Goal: Information Seeking & Learning: Get advice/opinions

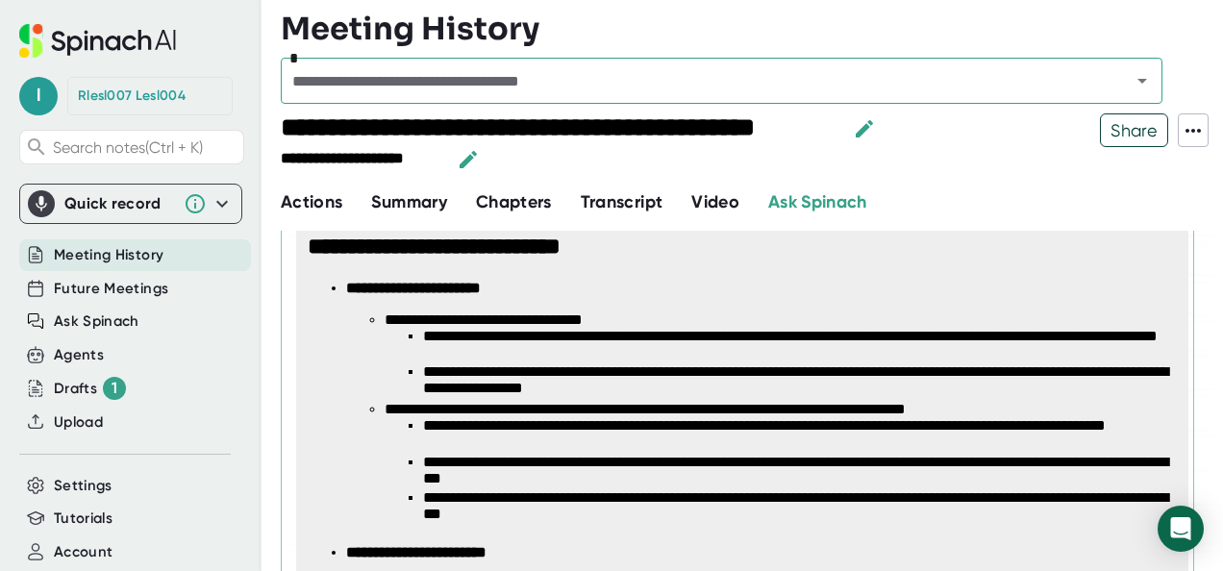
scroll to position [443, 0]
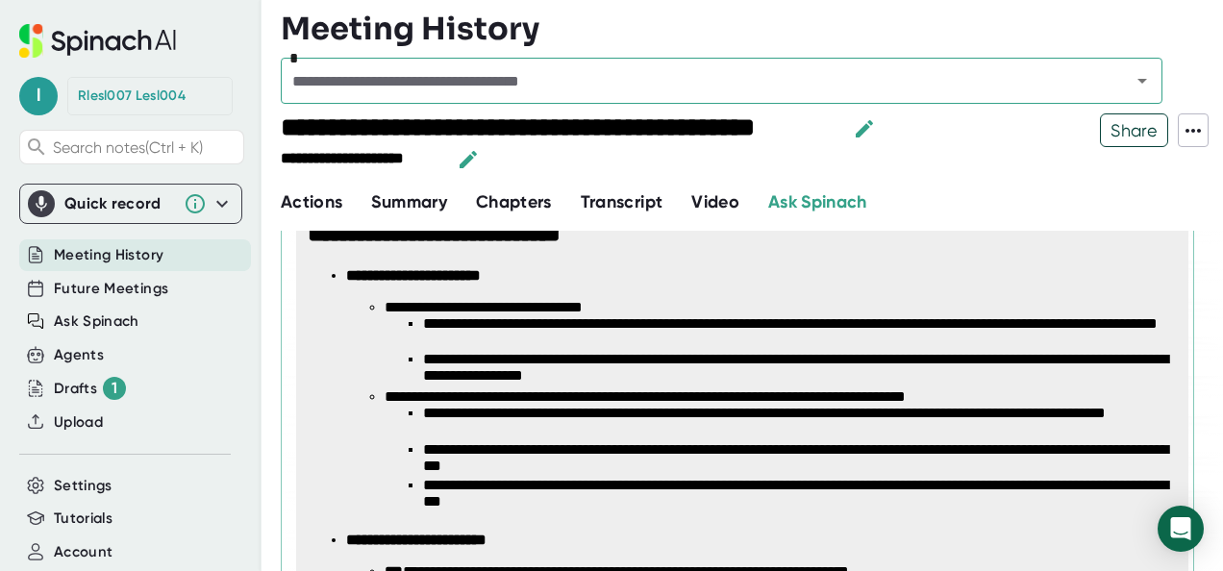
click at [855, 504] on li "**********" at bounding box center [799, 495] width 753 height 36
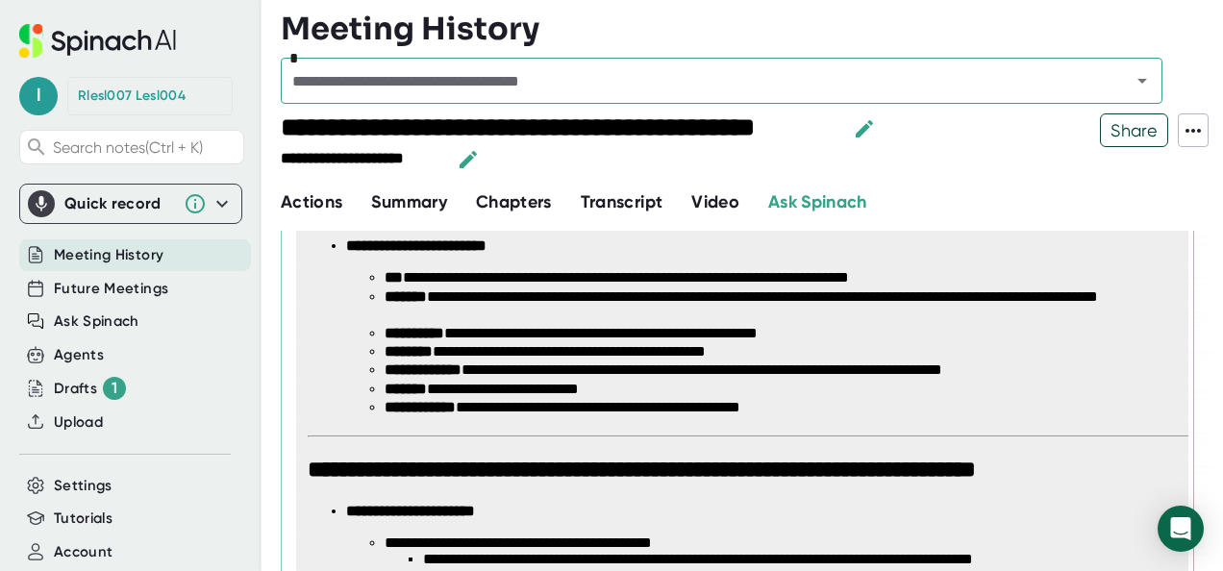
scroll to position [738, 0]
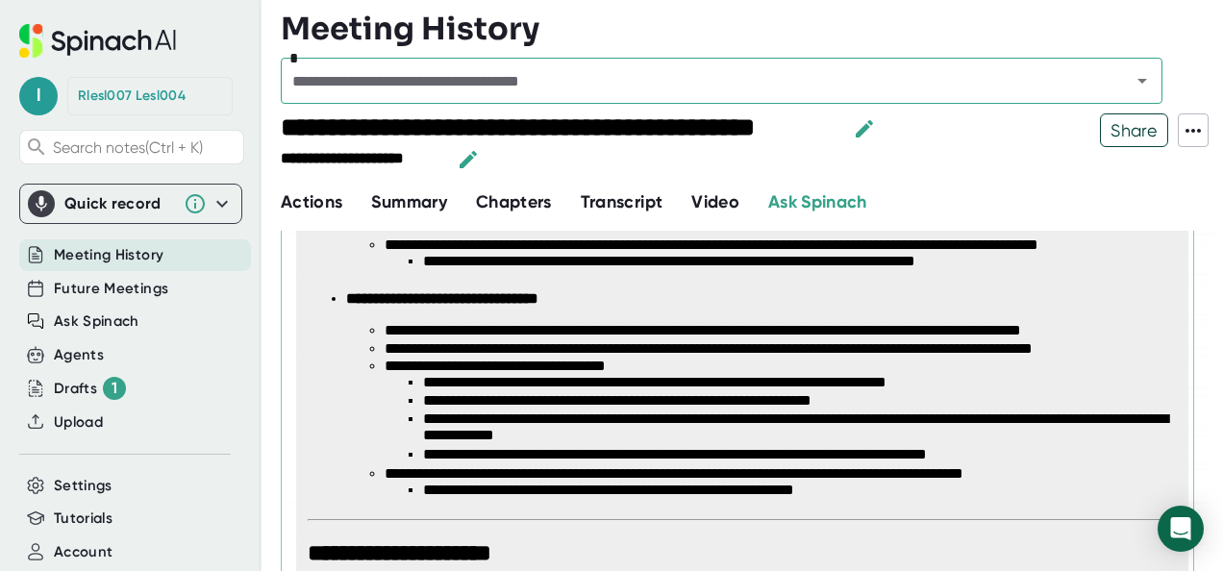
scroll to position [1128, 0]
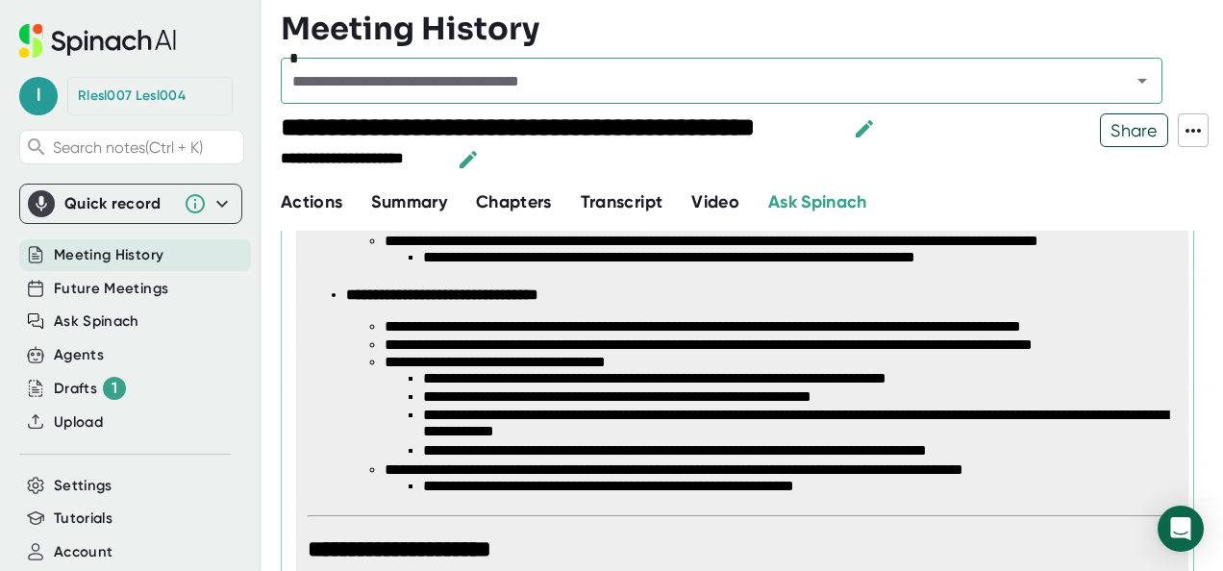
click at [993, 483] on li "**********" at bounding box center [799, 487] width 753 height 18
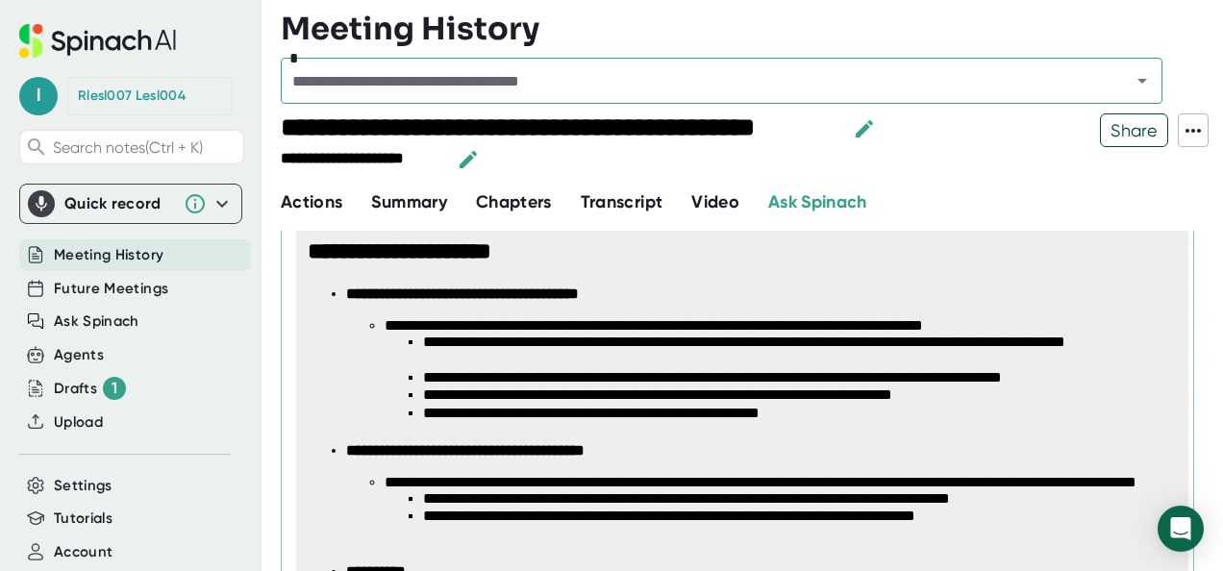
scroll to position [1438, 0]
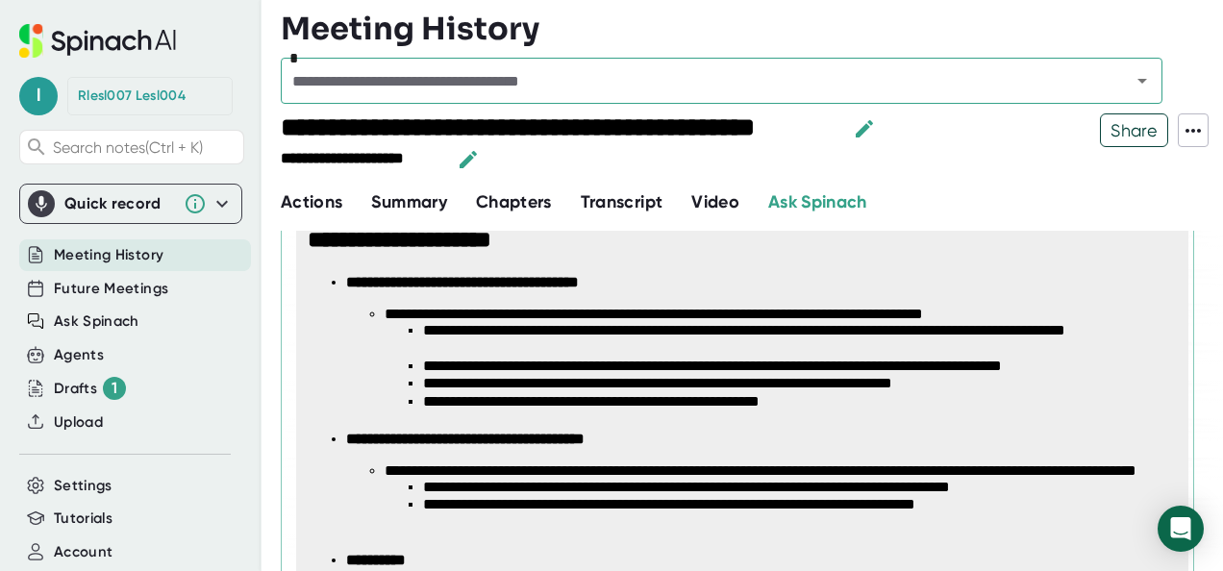
click at [867, 456] on li "**********" at bounding box center [760, 484] width 829 height 106
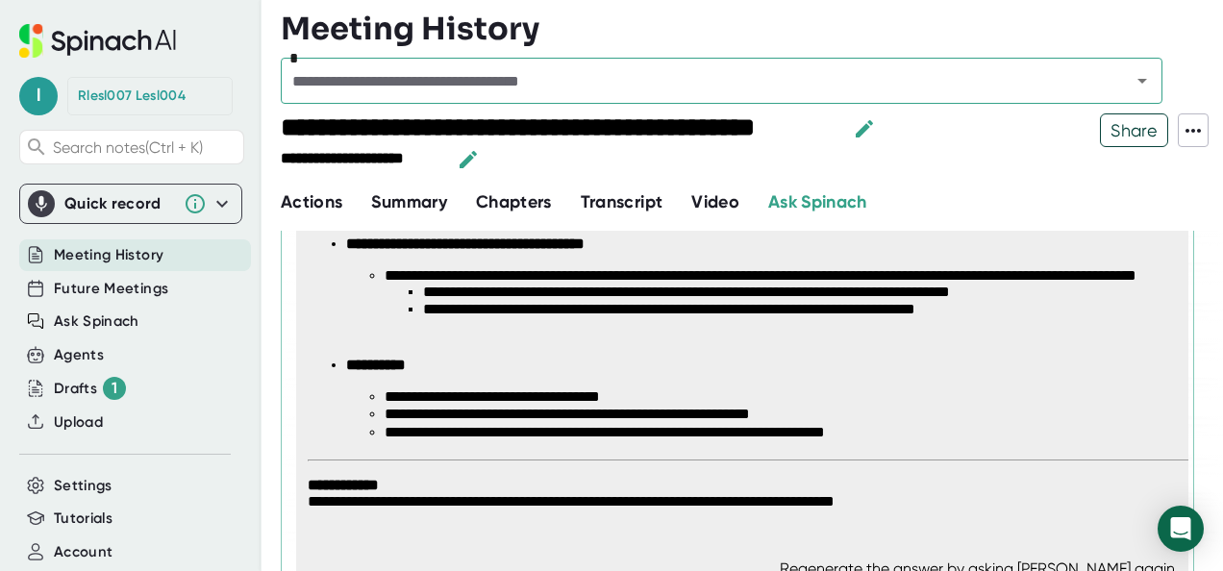
scroll to position [1643, 0]
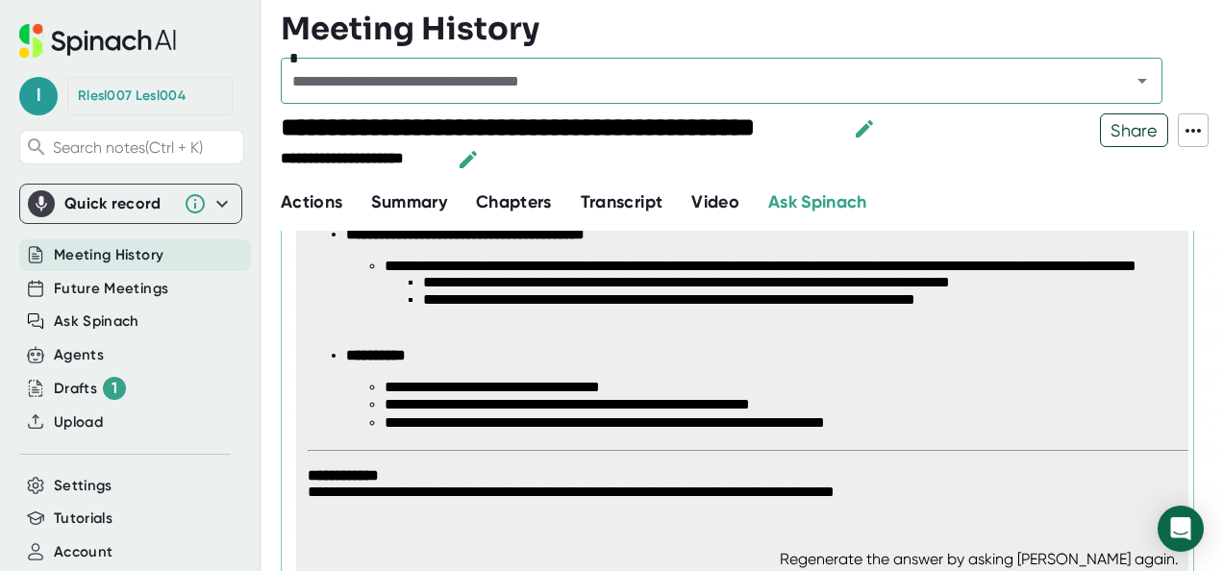
click at [314, 206] on span "Actions" at bounding box center [312, 201] width 62 height 21
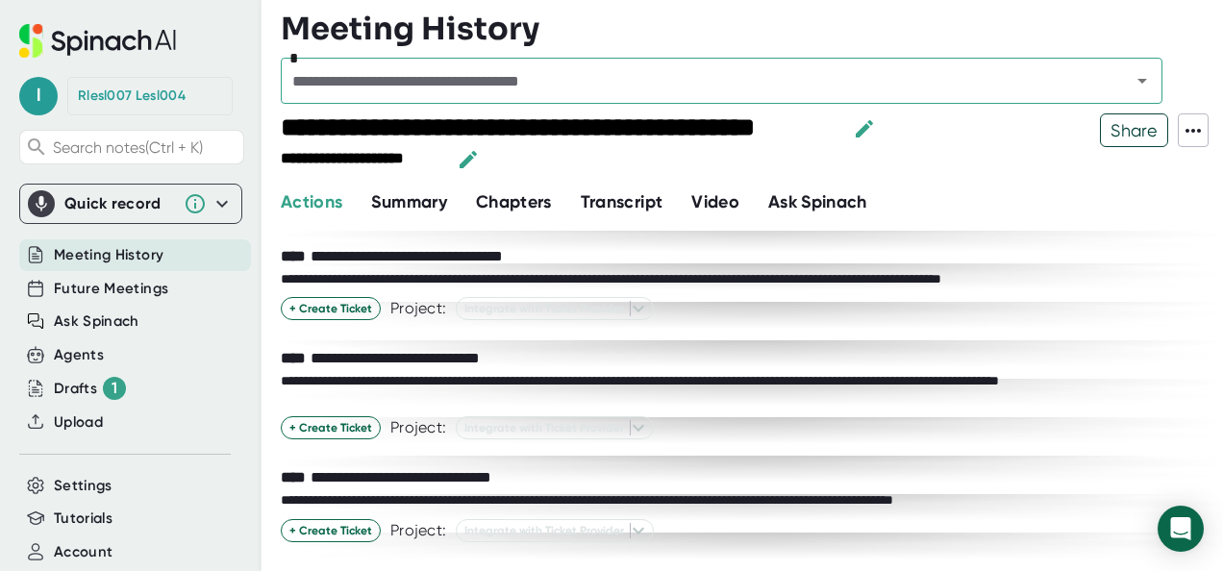
scroll to position [886, 0]
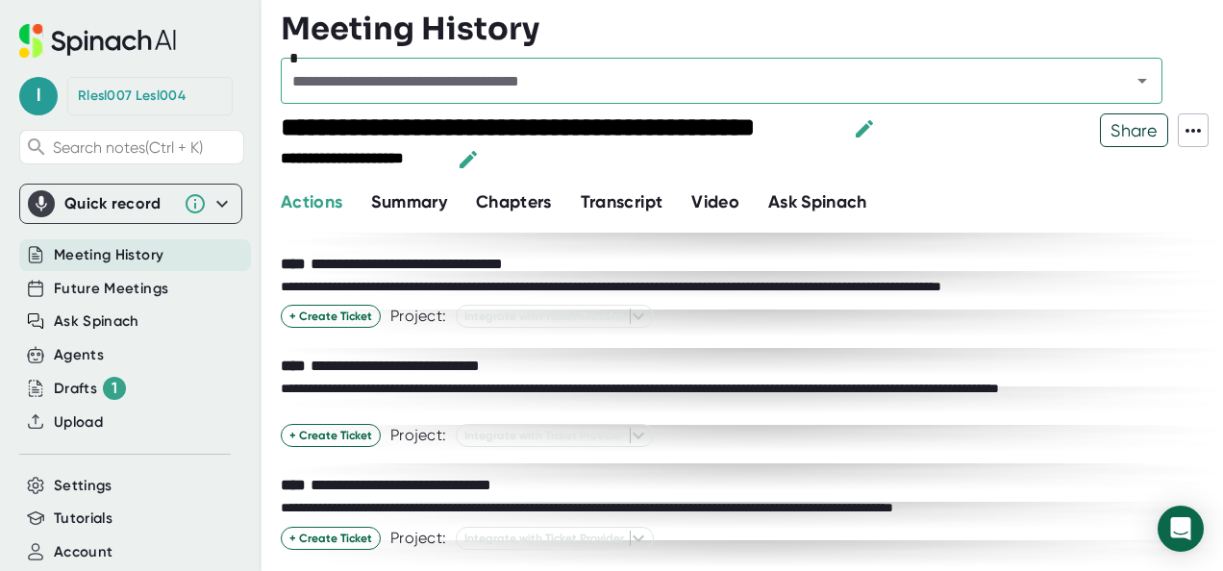
click at [955, 482] on div "**********" at bounding box center [742, 488] width 923 height 24
click at [961, 439] on div "+ Create Ticket Project: Integrate with Ticket Provider" at bounding box center [742, 435] width 923 height 23
click at [815, 205] on span "Ask Spinach" at bounding box center [817, 201] width 99 height 21
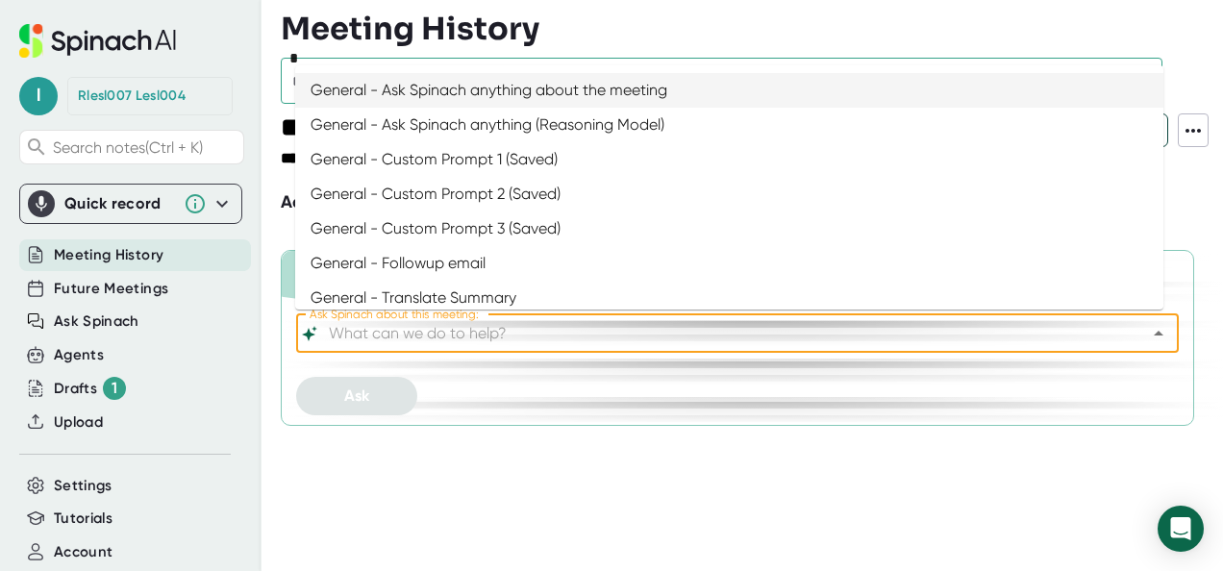
click at [603, 336] on input "Ask Spinach about this meeting:" at bounding box center [720, 333] width 791 height 27
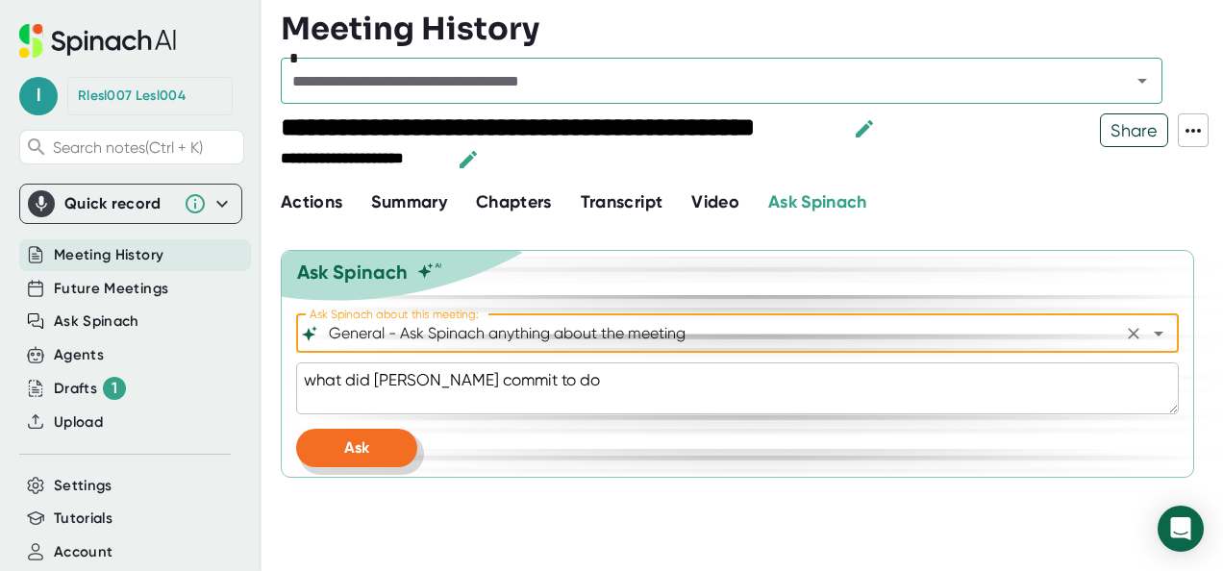
type input "General - Ask Spinach anything about the meeting"
click at [358, 443] on span "Ask" at bounding box center [356, 447] width 25 height 18
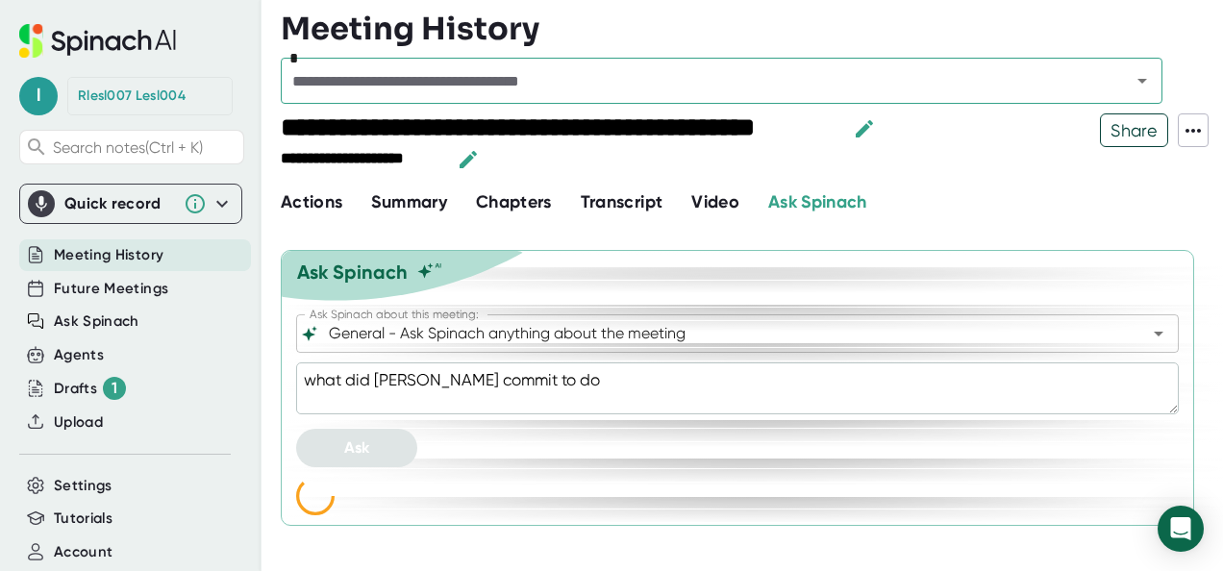
click at [1190, 219] on div "**********" at bounding box center [752, 285] width 942 height 571
type textarea "x"
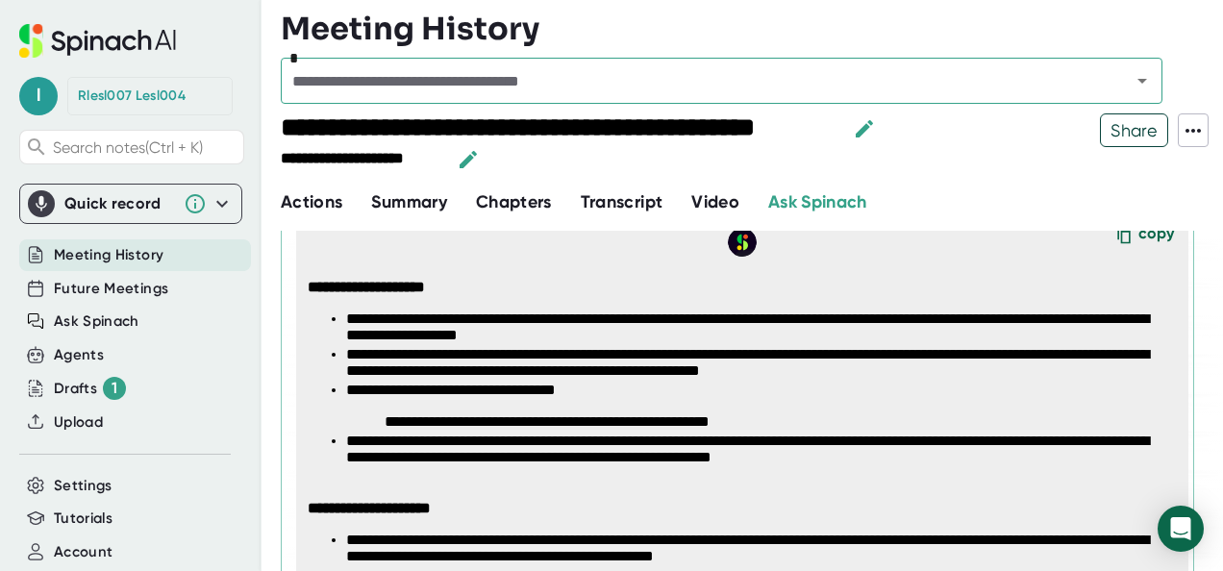
scroll to position [264, 0]
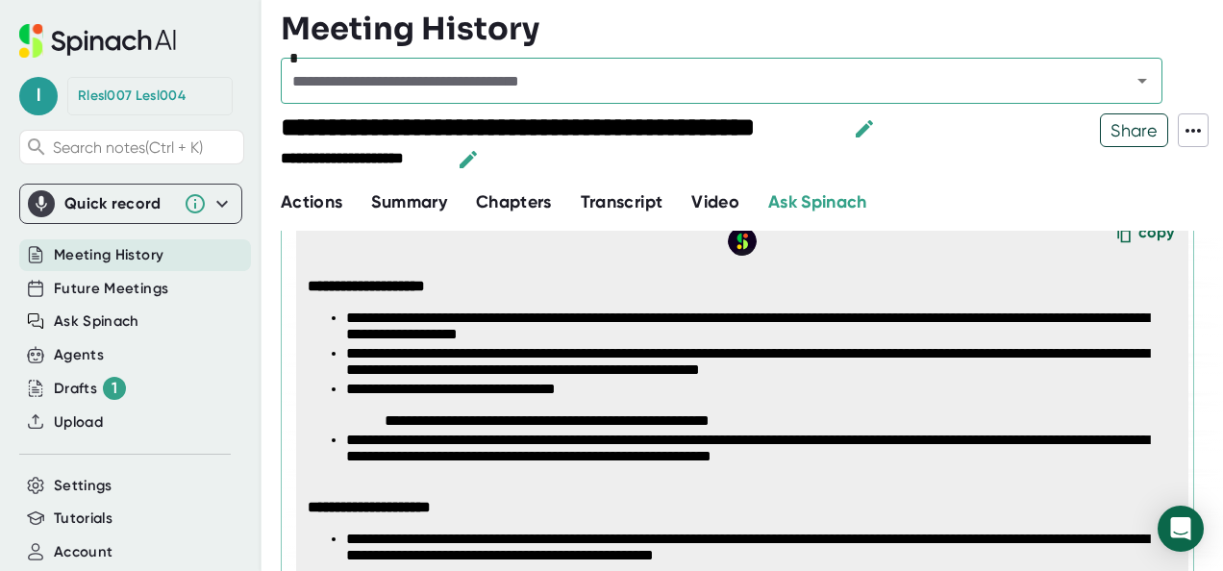
click at [942, 429] on p "**********" at bounding box center [760, 421] width 753 height 18
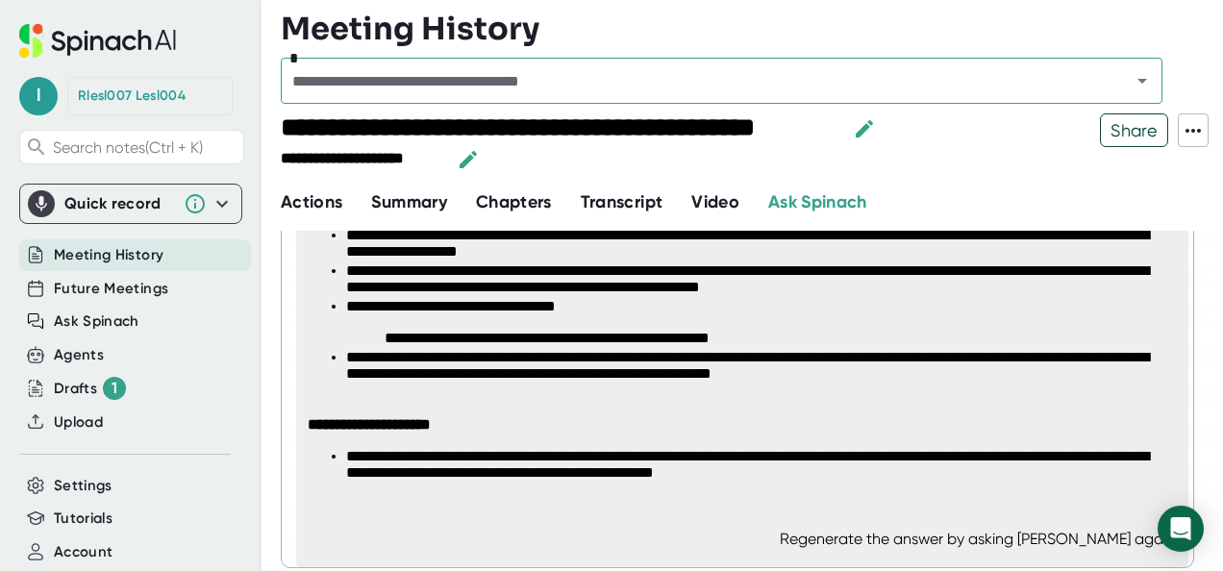
scroll to position [0, 0]
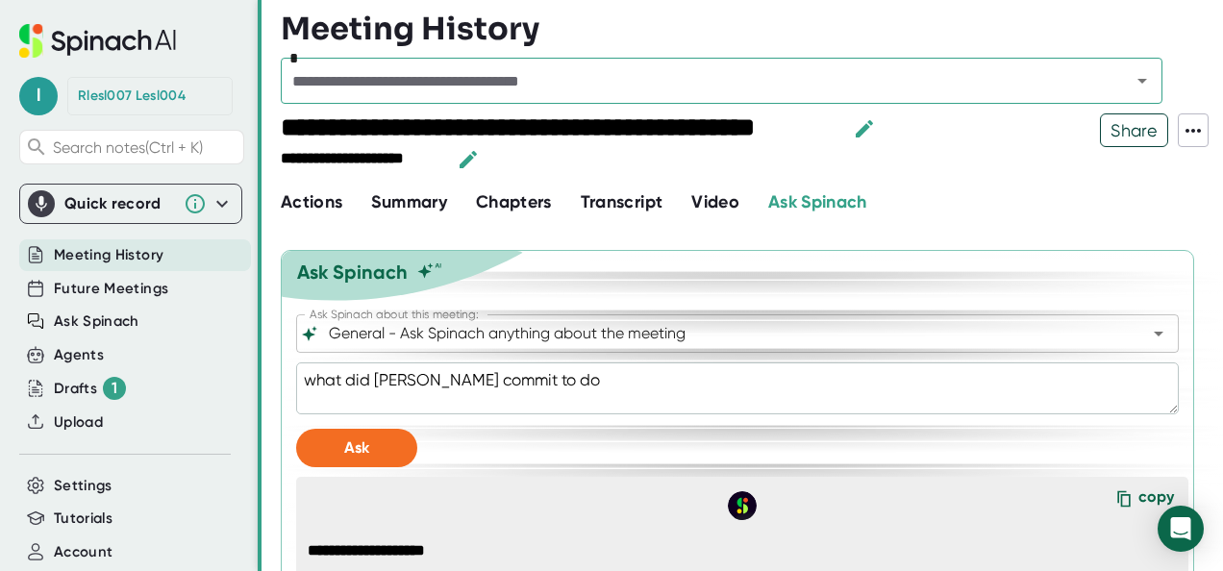
drag, startPoint x: 550, startPoint y: 383, endPoint x: 242, endPoint y: 381, distance: 307.6
click at [242, 381] on div "**********" at bounding box center [611, 285] width 1223 height 571
type textarea "w"
type textarea "x"
type textarea "wh"
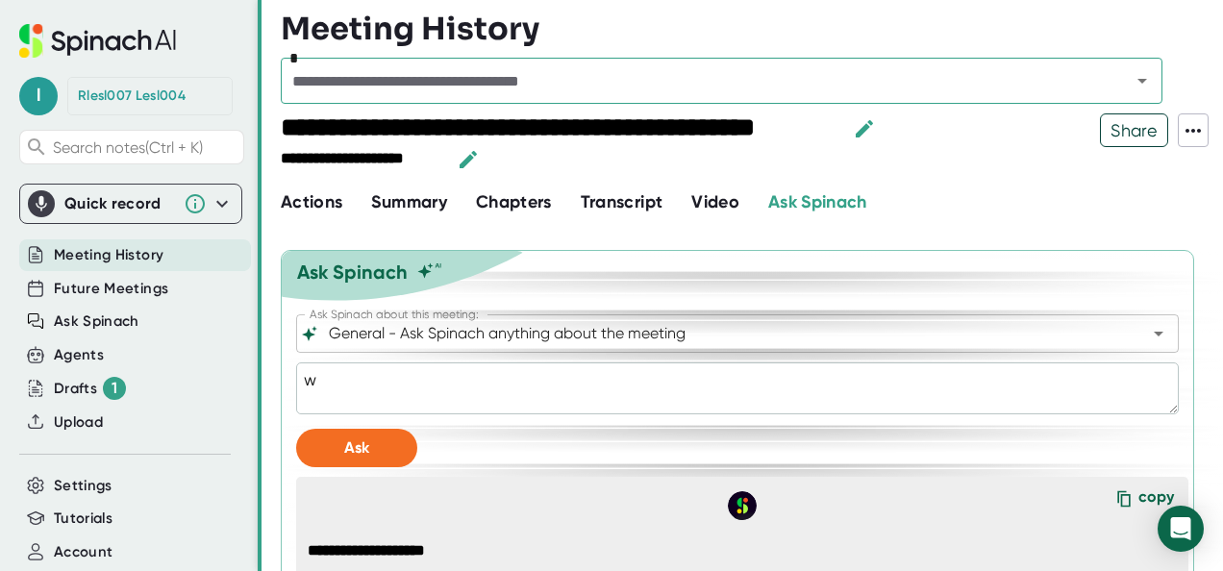
type textarea "x"
type textarea "wha"
type textarea "x"
type textarea "what"
type textarea "x"
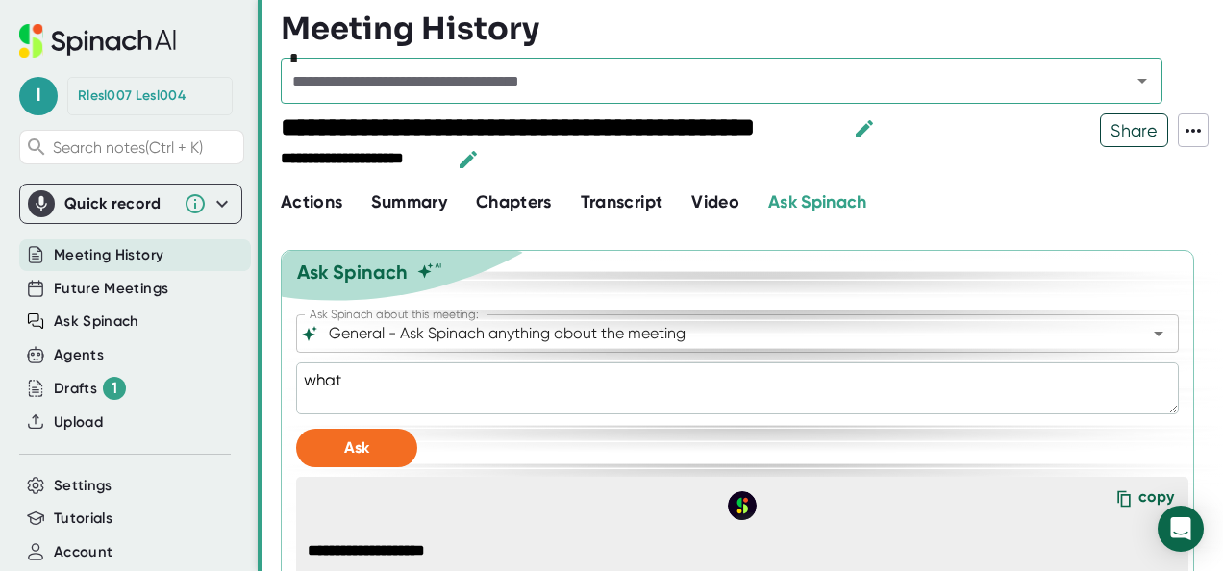
type textarea "what"
type textarea "x"
type textarea "what r"
type textarea "x"
type textarea "what ri"
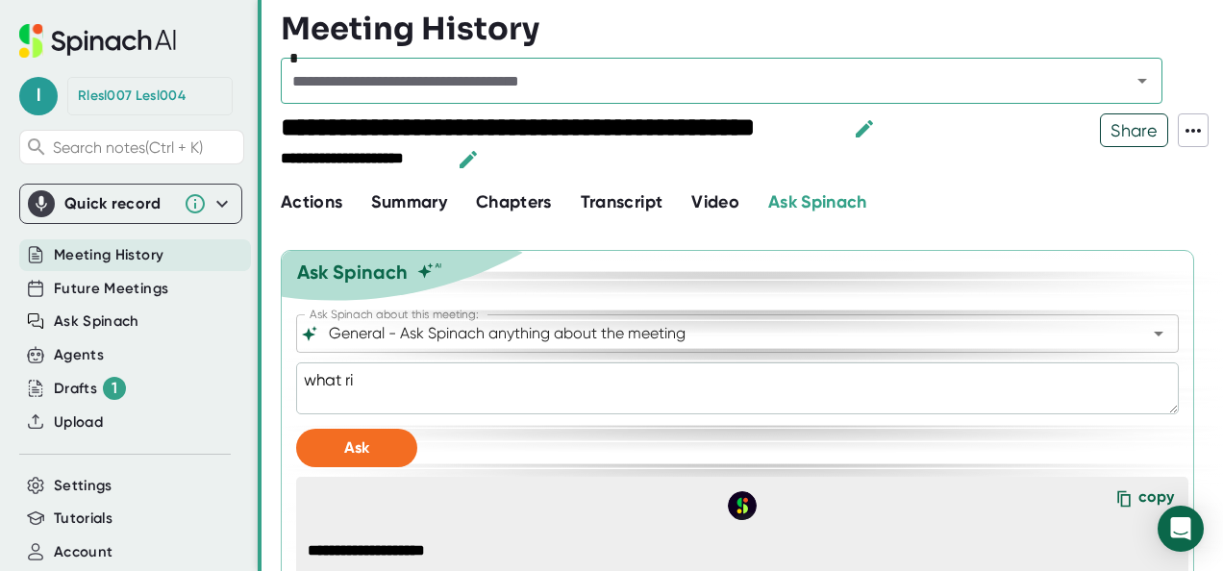
type textarea "x"
type textarea "what ris"
type textarea "x"
type textarea "what risk"
type textarea "x"
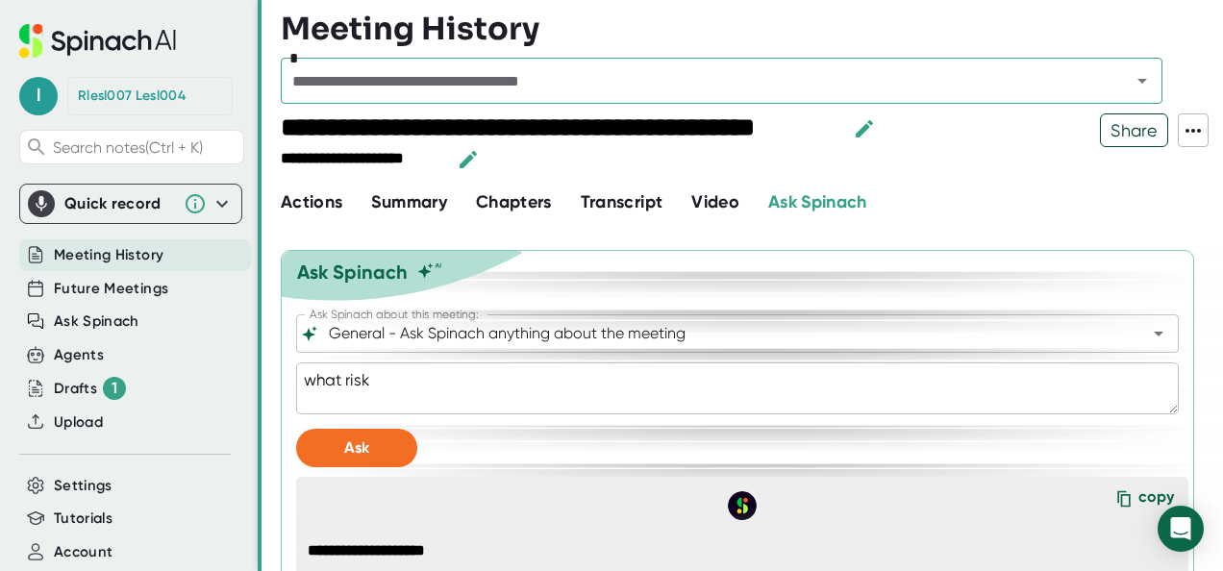
type textarea "what risks"
type textarea "x"
type textarea "what risks"
type textarea "x"
type textarea "what risks w"
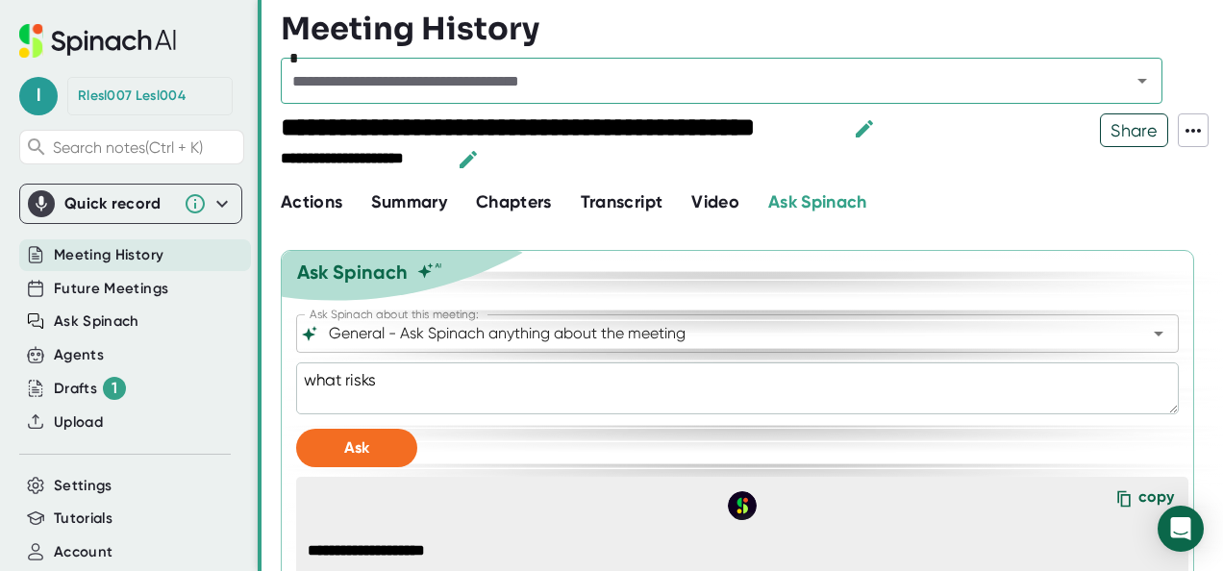
type textarea "x"
type textarea "what risks we"
type textarea "x"
type textarea "what risks wer"
type textarea "x"
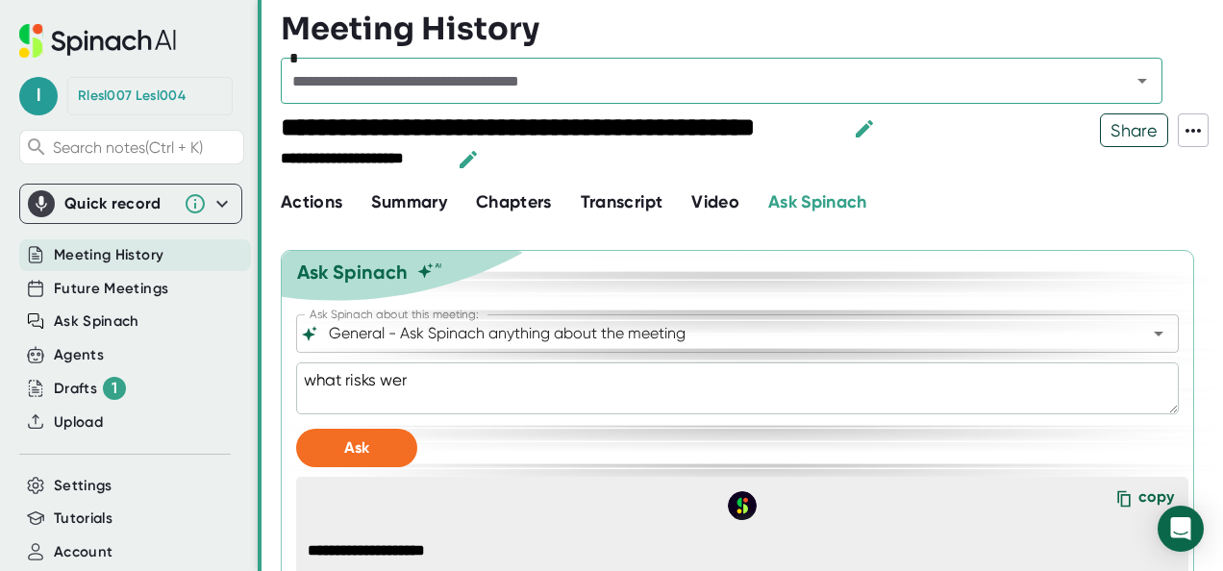
type textarea "what risks were"
type textarea "x"
type textarea "what risks were"
type textarea "x"
type textarea "what risks were i"
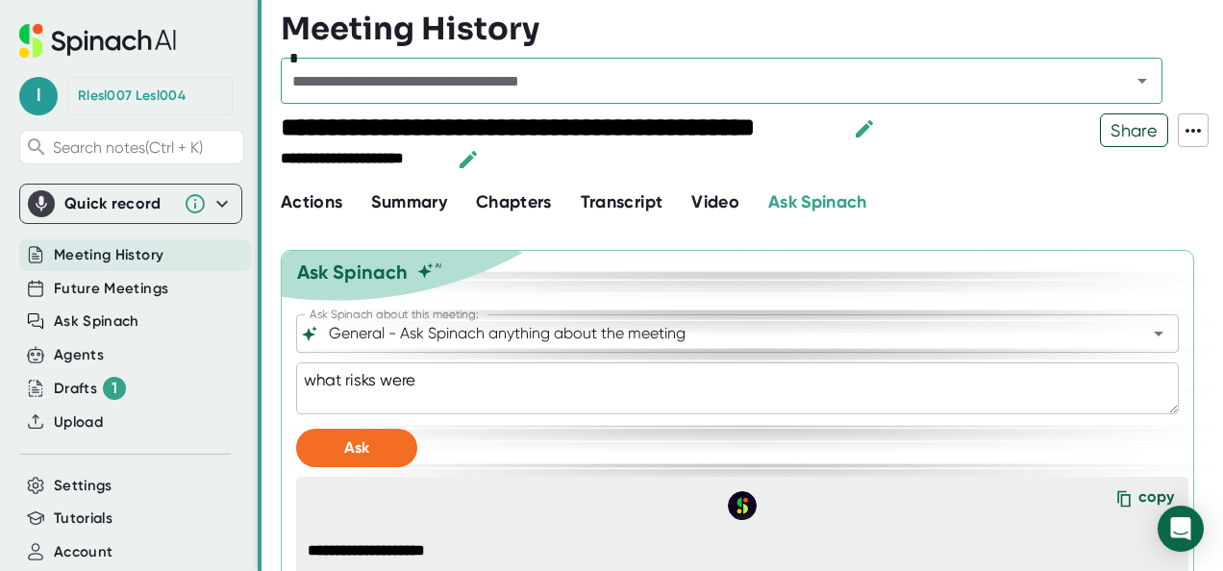
type textarea "x"
type textarea "what risks were id"
type textarea "x"
type textarea "what risks were ide"
type textarea "x"
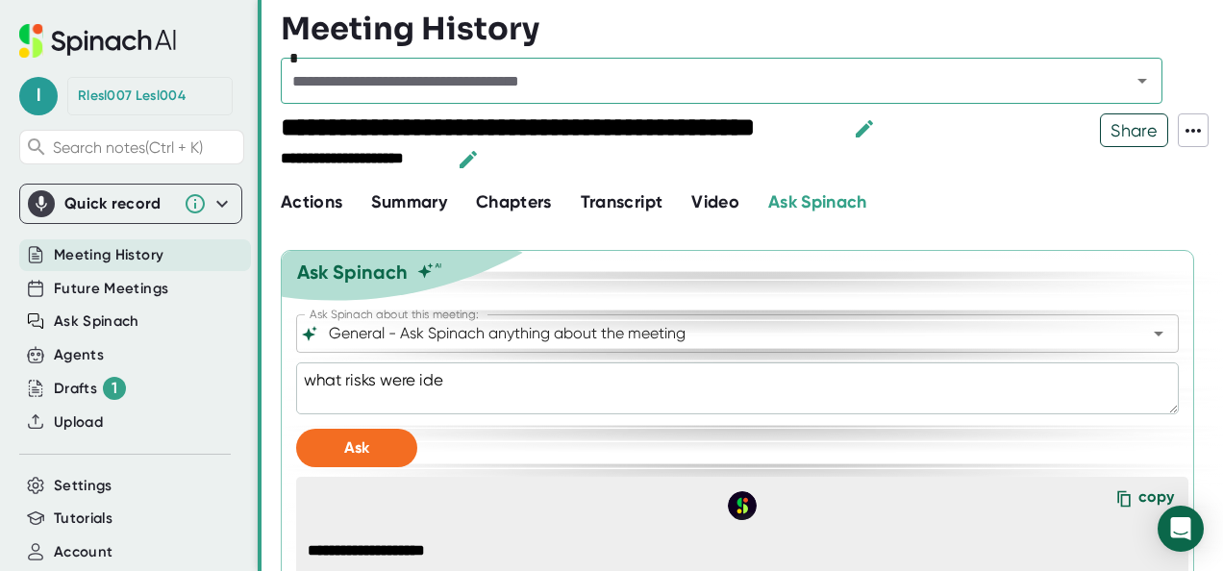
type textarea "what risks were iden"
type textarea "x"
type textarea "what risks were ident"
type textarea "x"
type textarea "what risks were identi"
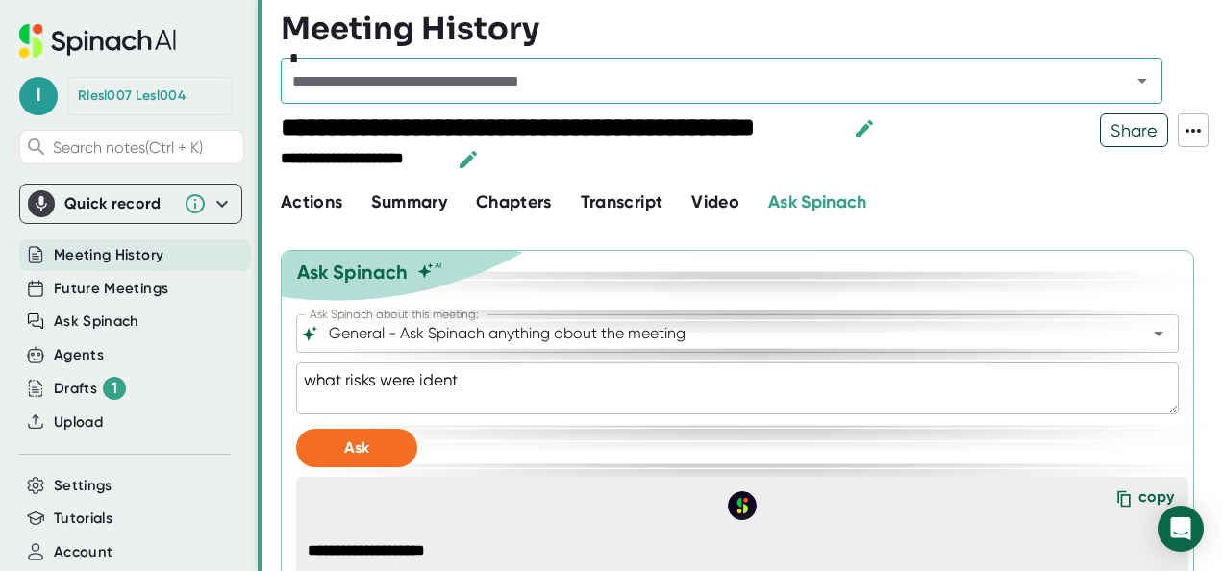
type textarea "x"
type textarea "what risks were identif"
type textarea "x"
type textarea "what risks were identifi"
type textarea "x"
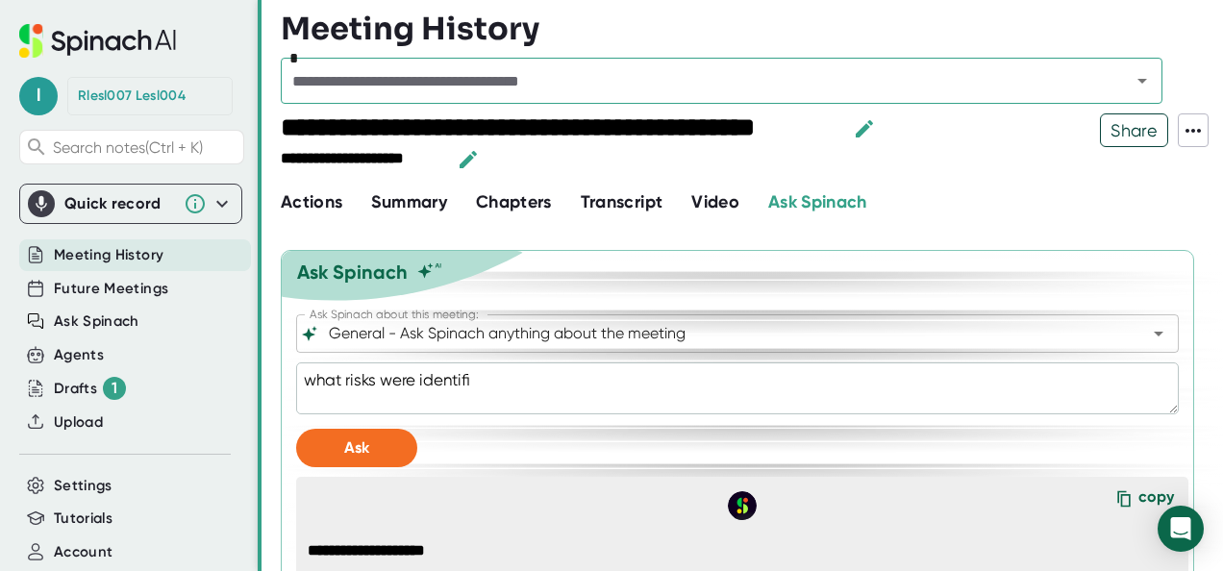
type textarea "what risks were identifie"
type textarea "x"
type textarea "what risks were identified"
type textarea "x"
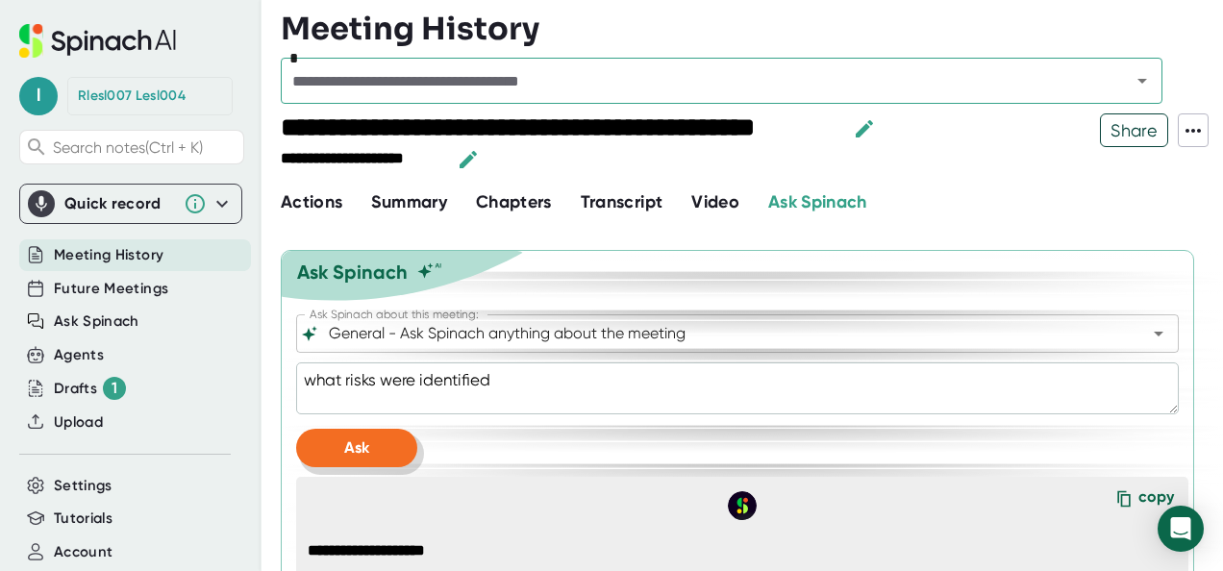
type textarea "what risks were identified"
click at [327, 452] on button "Ask" at bounding box center [356, 448] width 121 height 38
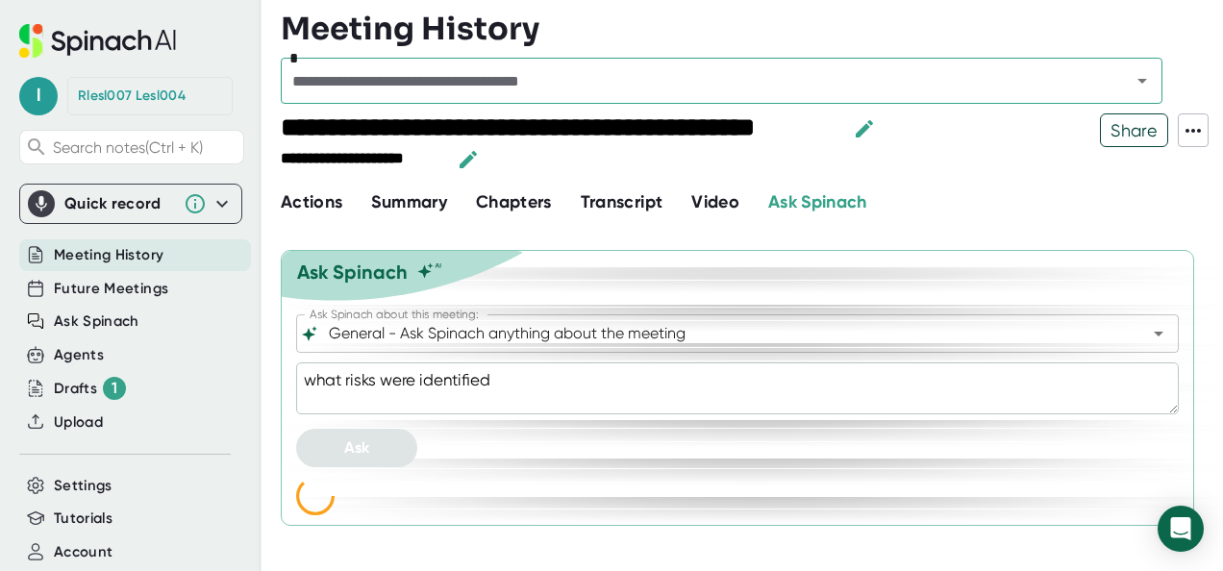
click at [802, 442] on div "Ask" at bounding box center [737, 448] width 882 height 38
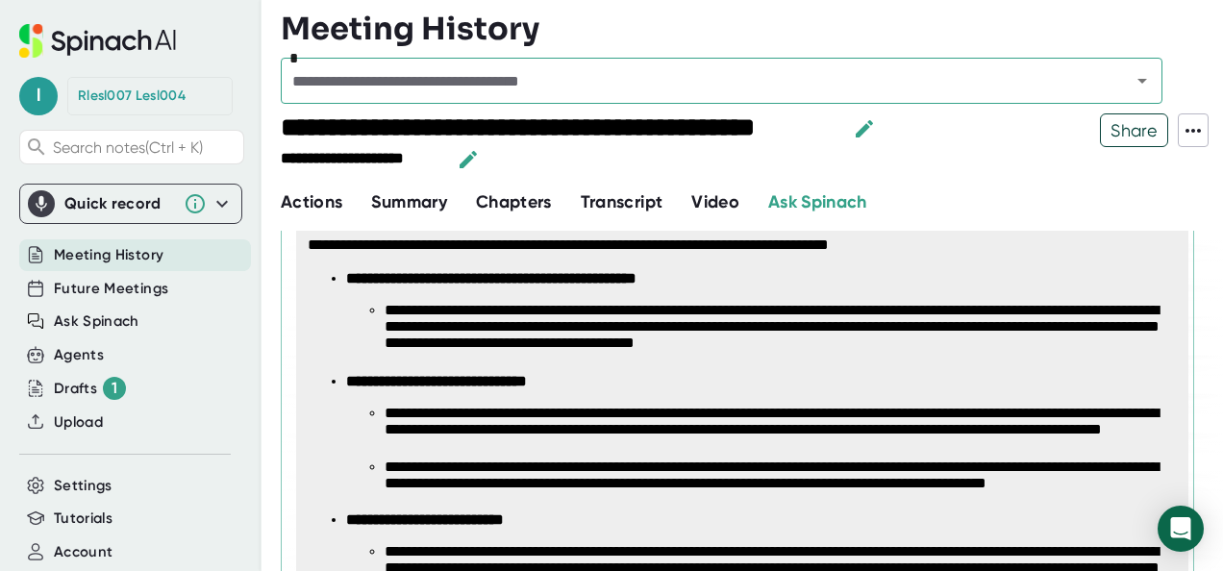
scroll to position [350, 0]
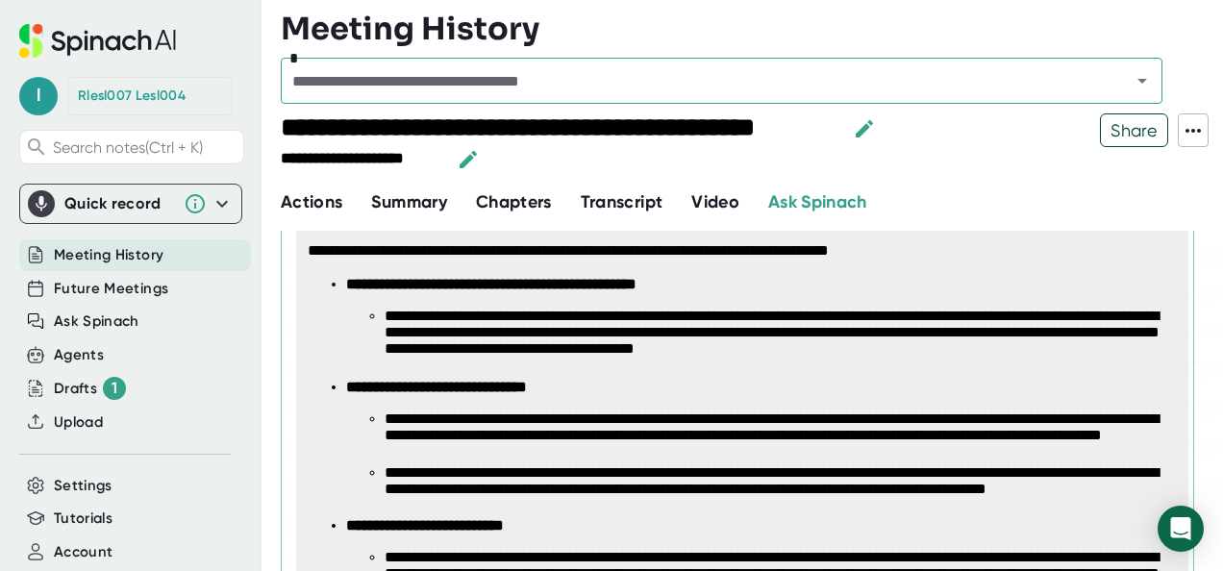
click at [1025, 484] on li "**********" at bounding box center [779, 482] width 791 height 36
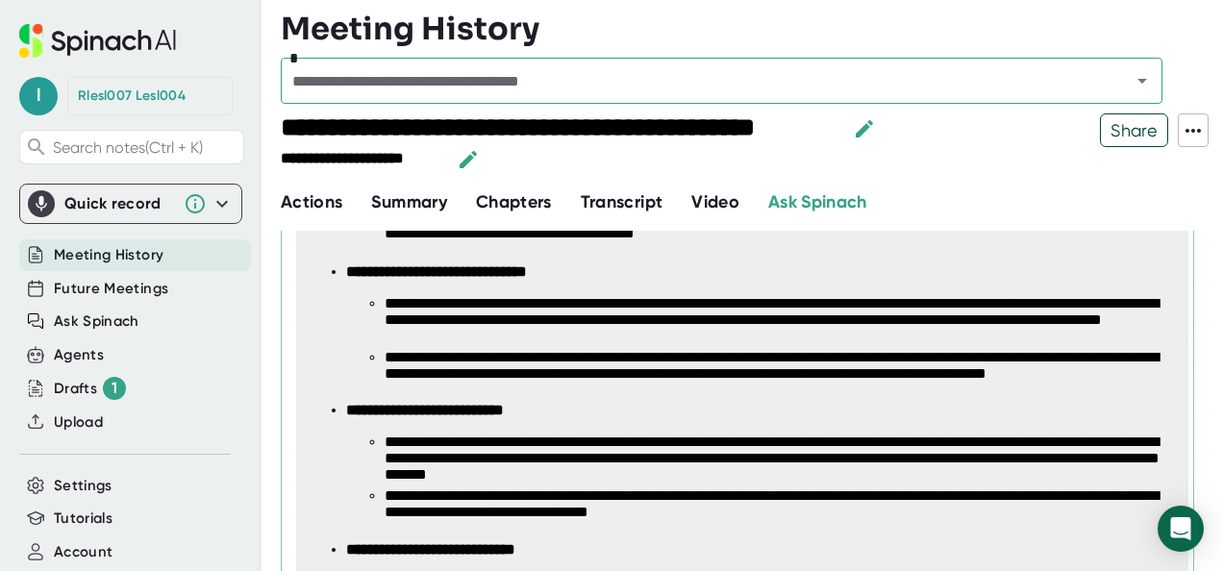
scroll to position [465, 0]
click at [767, 486] on li "**********" at bounding box center [779, 460] width 791 height 54
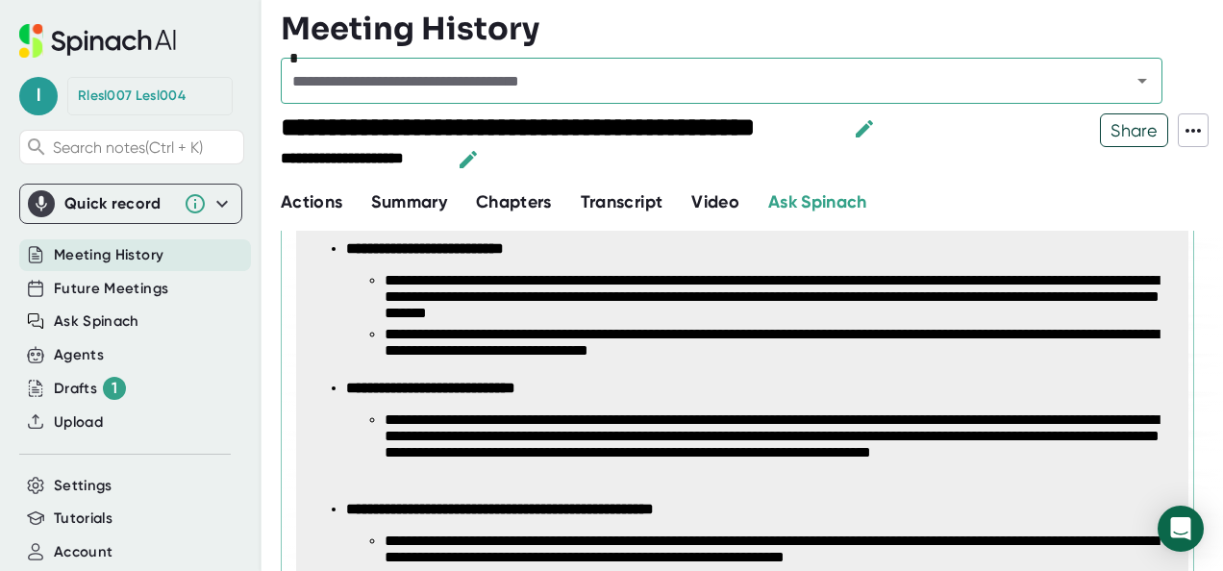
scroll to position [627, 0]
click at [634, 473] on li "**********" at bounding box center [779, 447] width 791 height 72
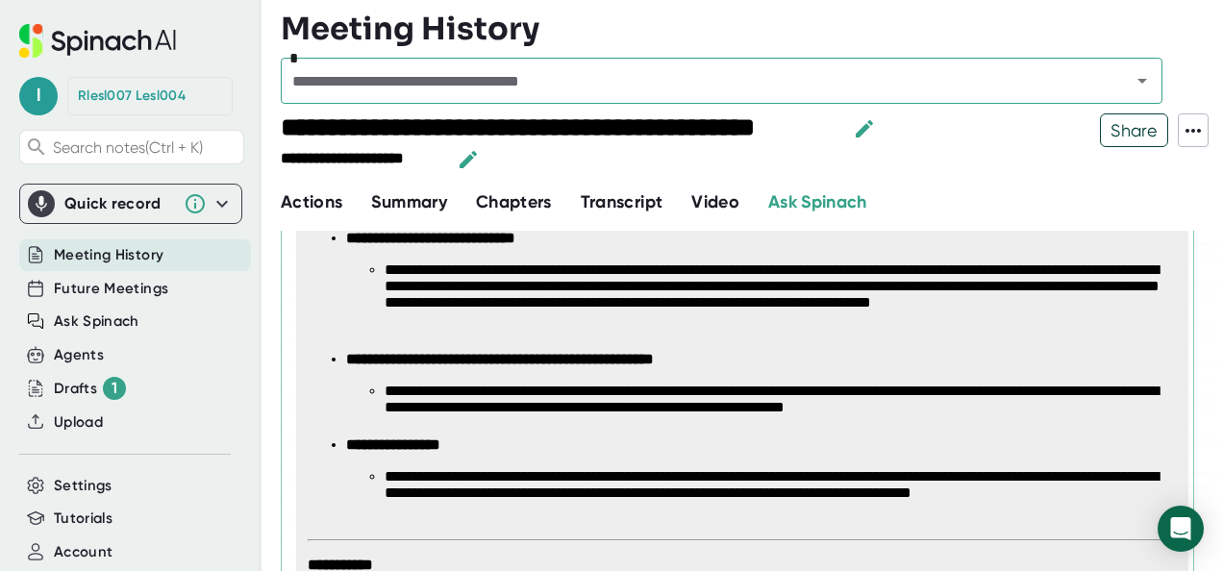
scroll to position [776, 0]
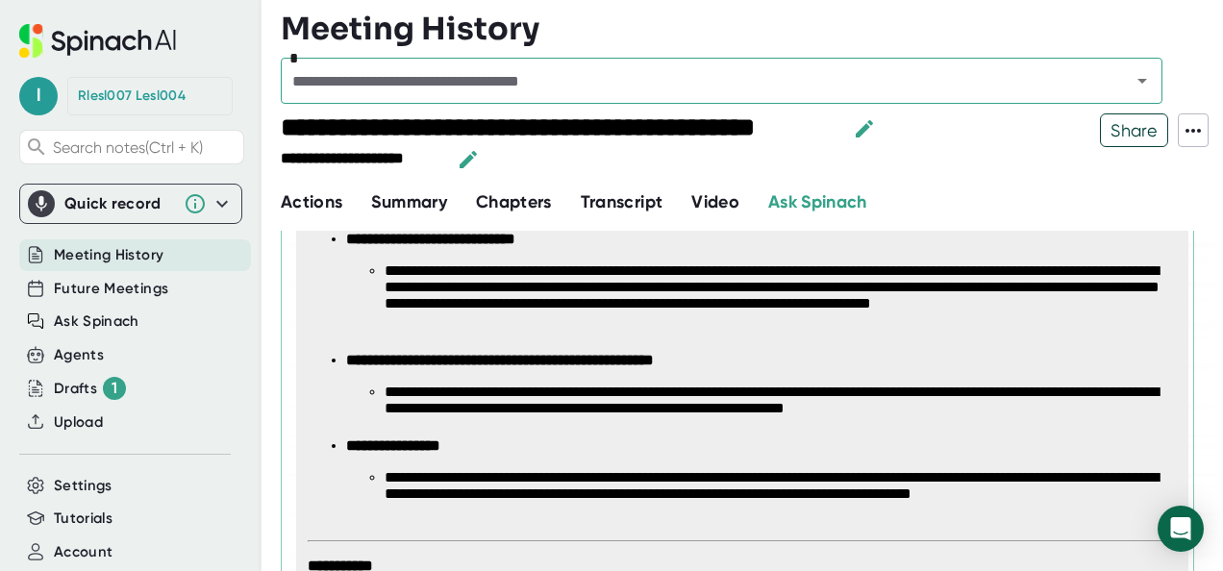
type textarea "x"
